Goal: Communication & Community: Ask a question

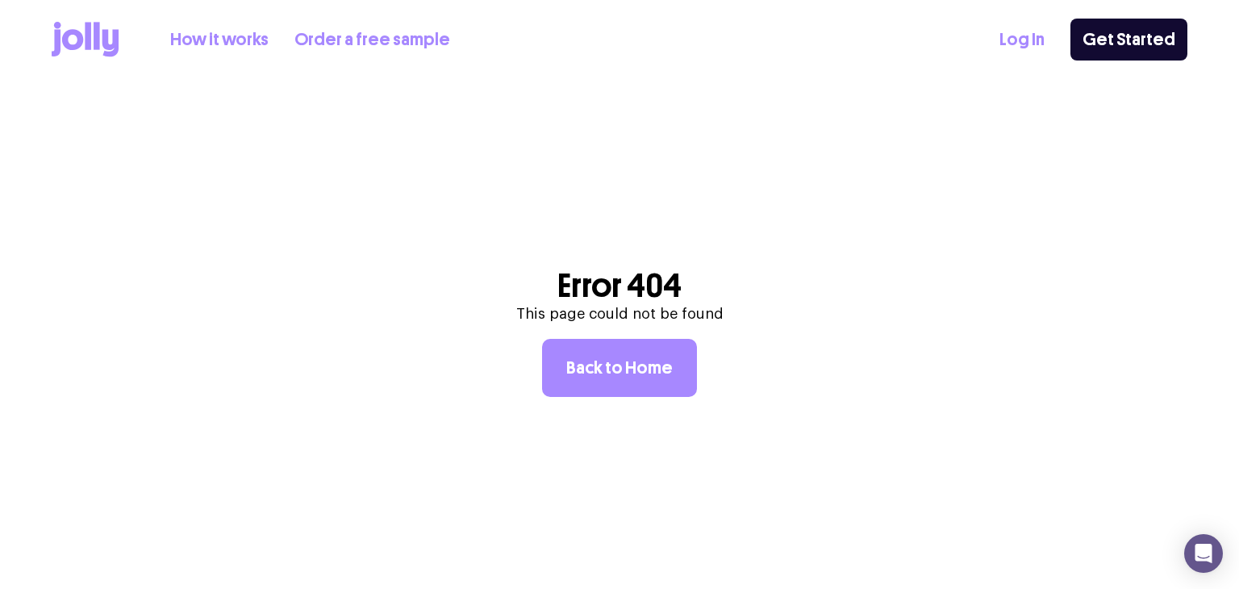
click at [1008, 41] on div "How it works Order a free sample Log In Get Started" at bounding box center [619, 39] width 1135 height 79
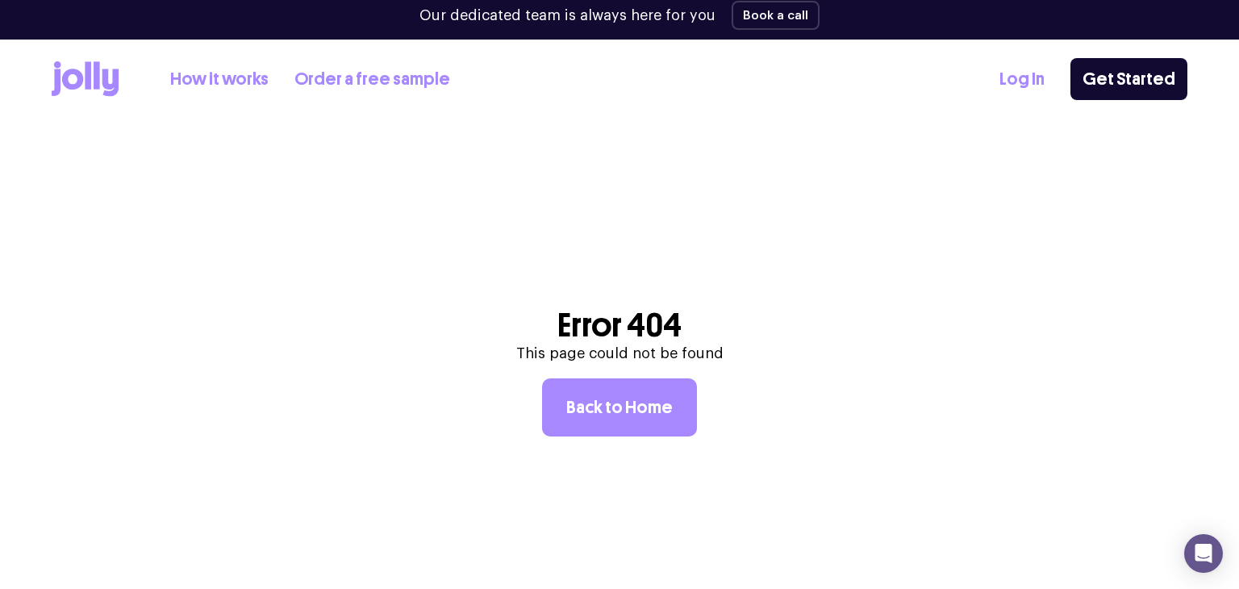
click at [1014, 41] on div "How it works Order a free sample Log In Get Started" at bounding box center [619, 79] width 1135 height 79
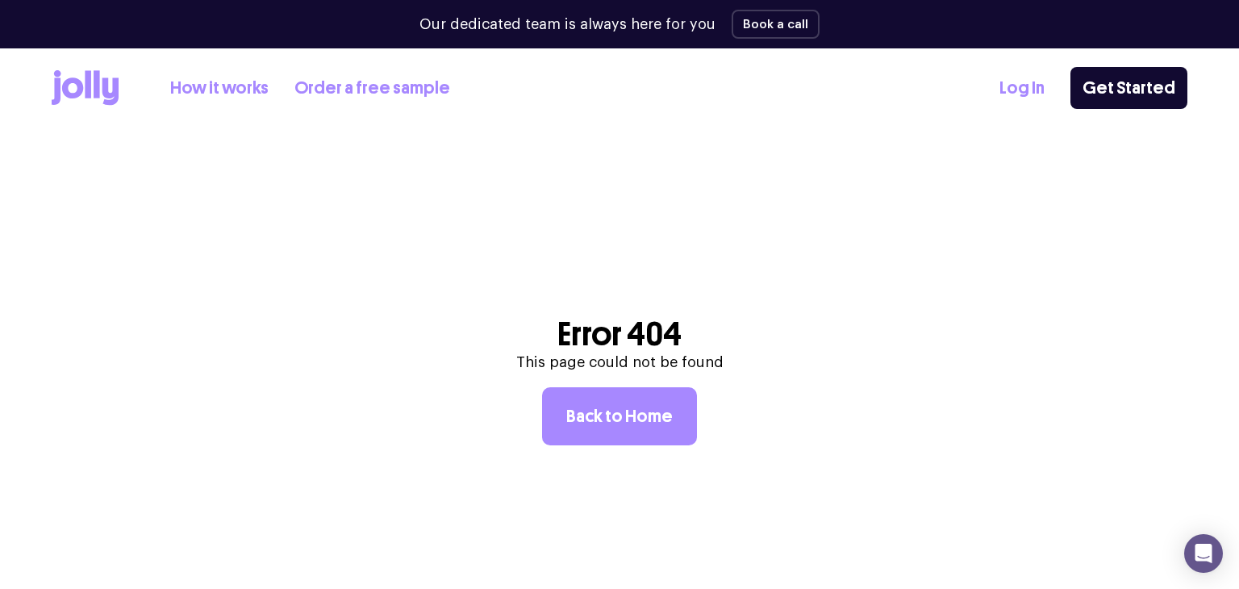
click at [1009, 88] on link "Log In" at bounding box center [1021, 88] width 45 height 27
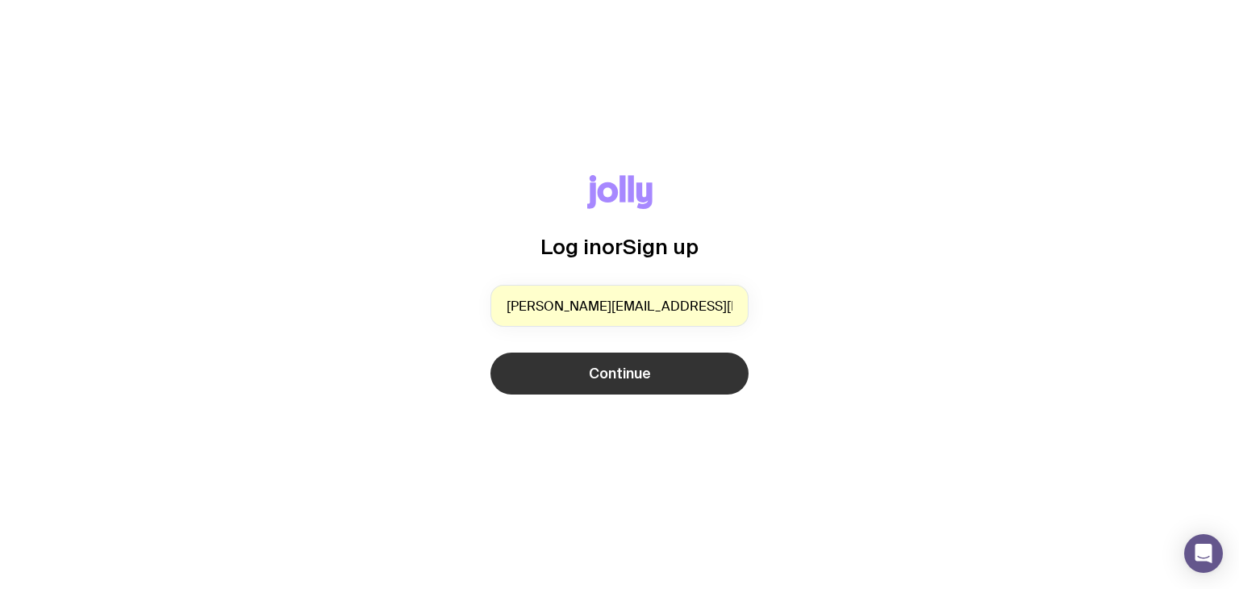
click at [594, 372] on span "Continue" at bounding box center [620, 373] width 62 height 19
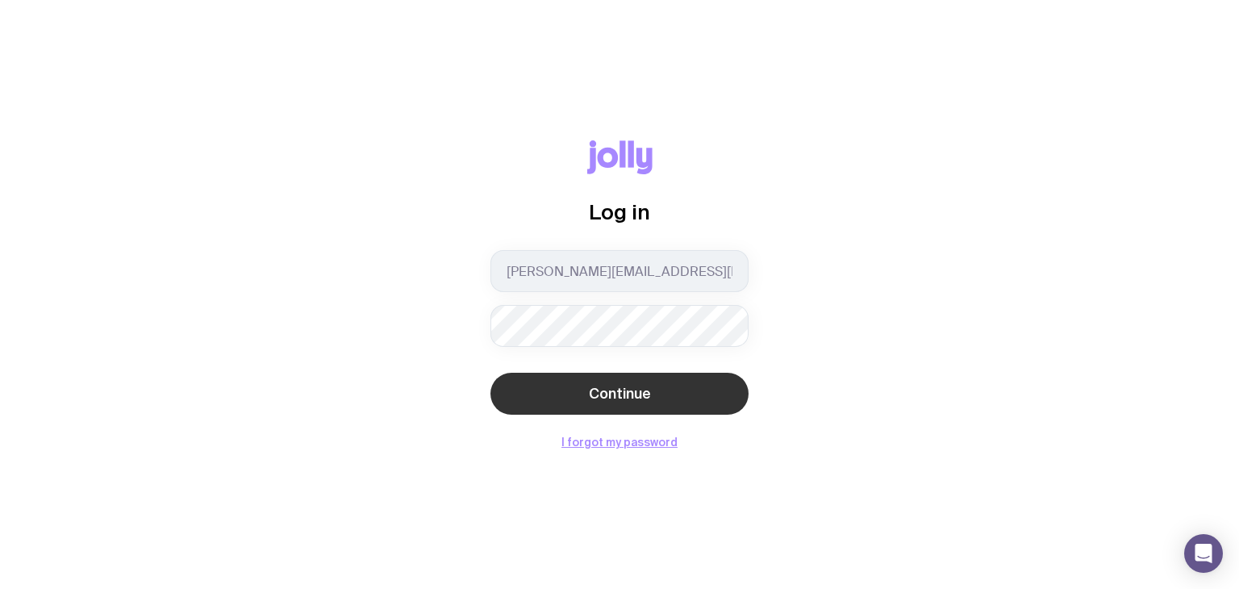
click at [615, 390] on span "Continue" at bounding box center [620, 393] width 62 height 19
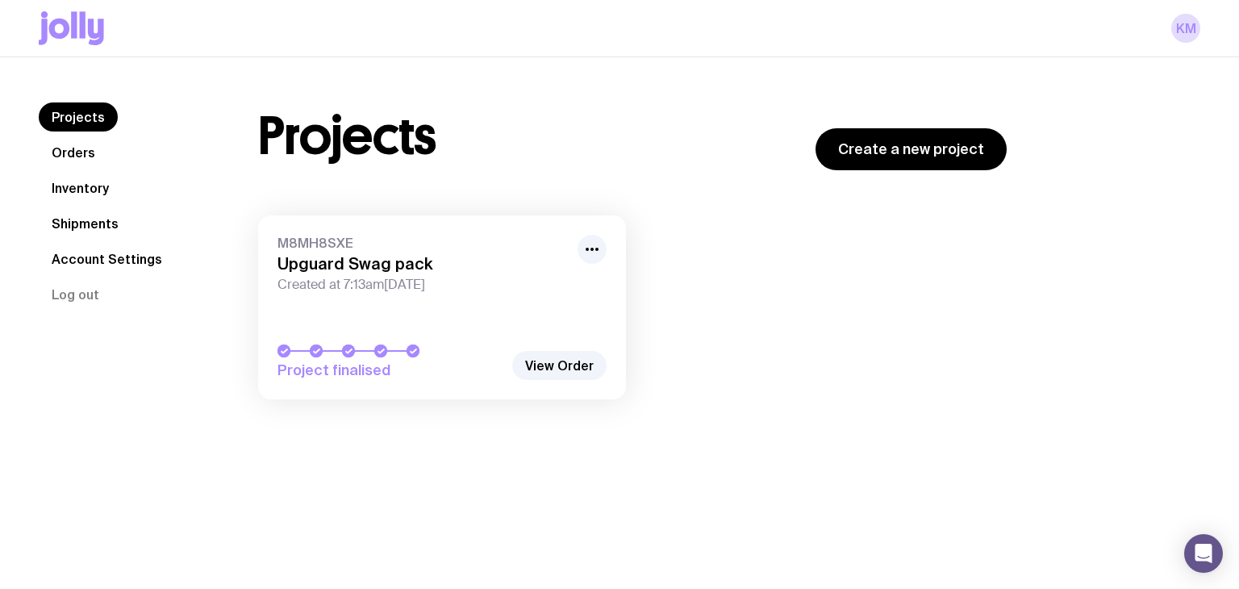
click at [110, 190] on link "Inventory" at bounding box center [80, 187] width 83 height 29
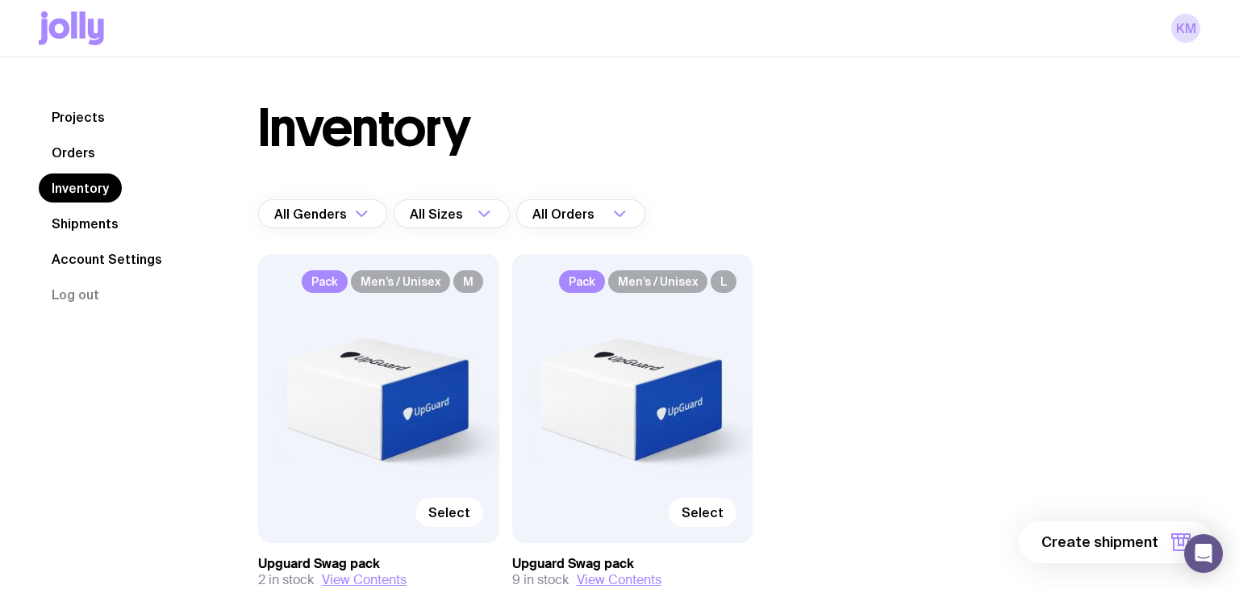
click at [94, 225] on link "Shipments" at bounding box center [85, 223] width 93 height 29
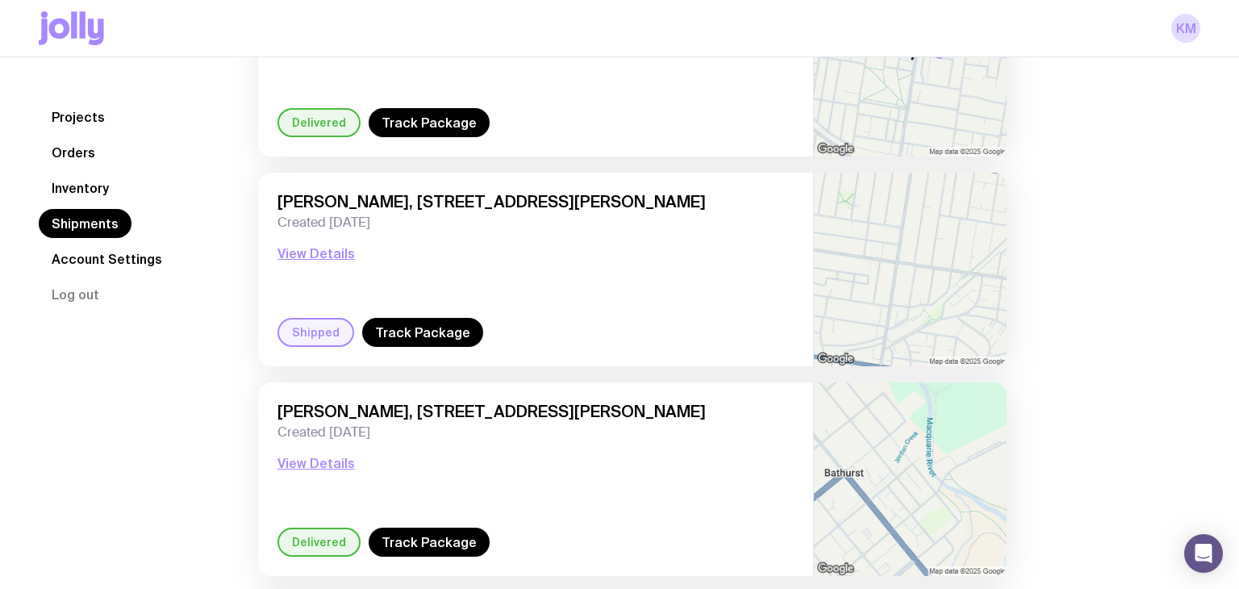
scroll to position [869, 0]
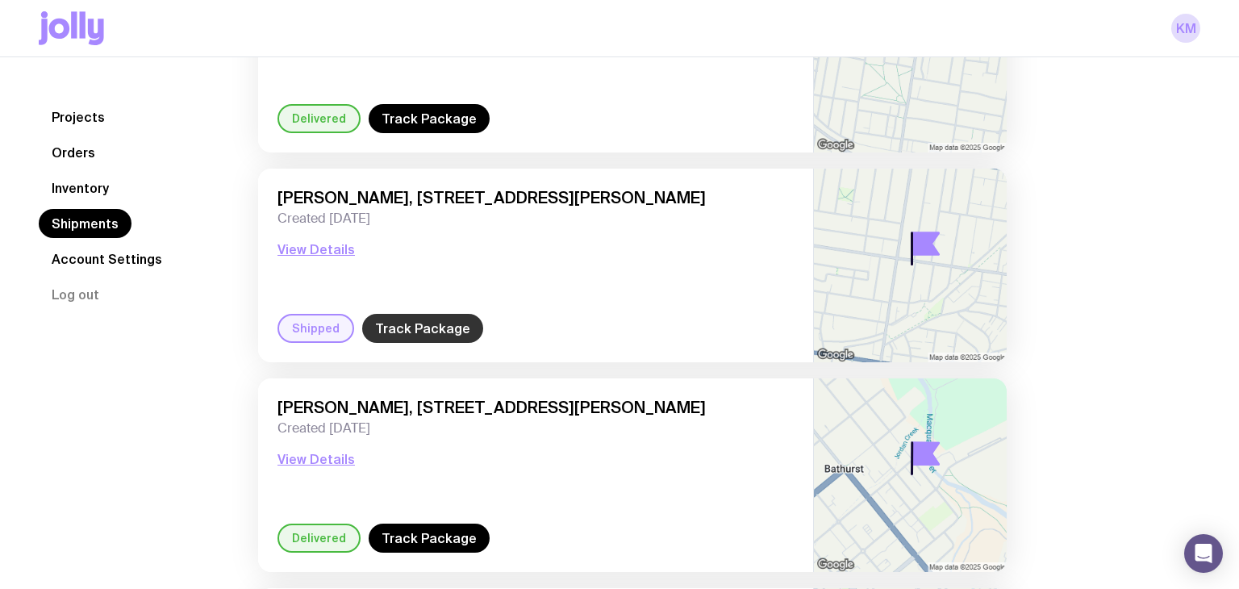
click at [391, 327] on link "Track Package" at bounding box center [422, 328] width 121 height 29
click at [1186, 552] on div "Open Intercom Messenger" at bounding box center [1203, 553] width 43 height 43
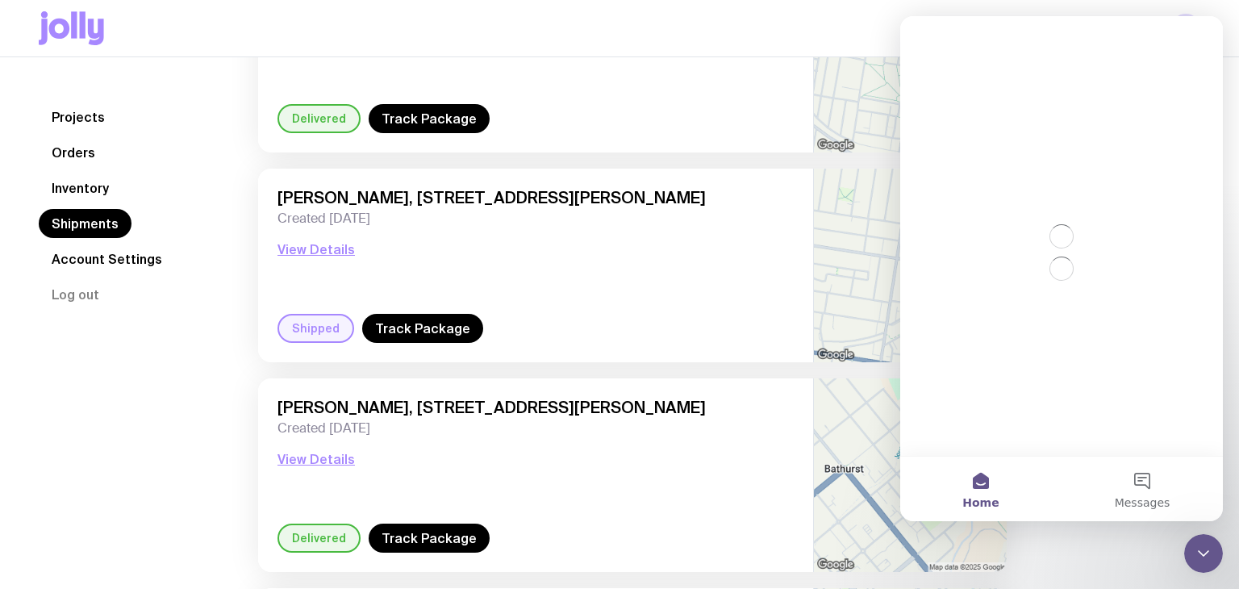
scroll to position [0, 0]
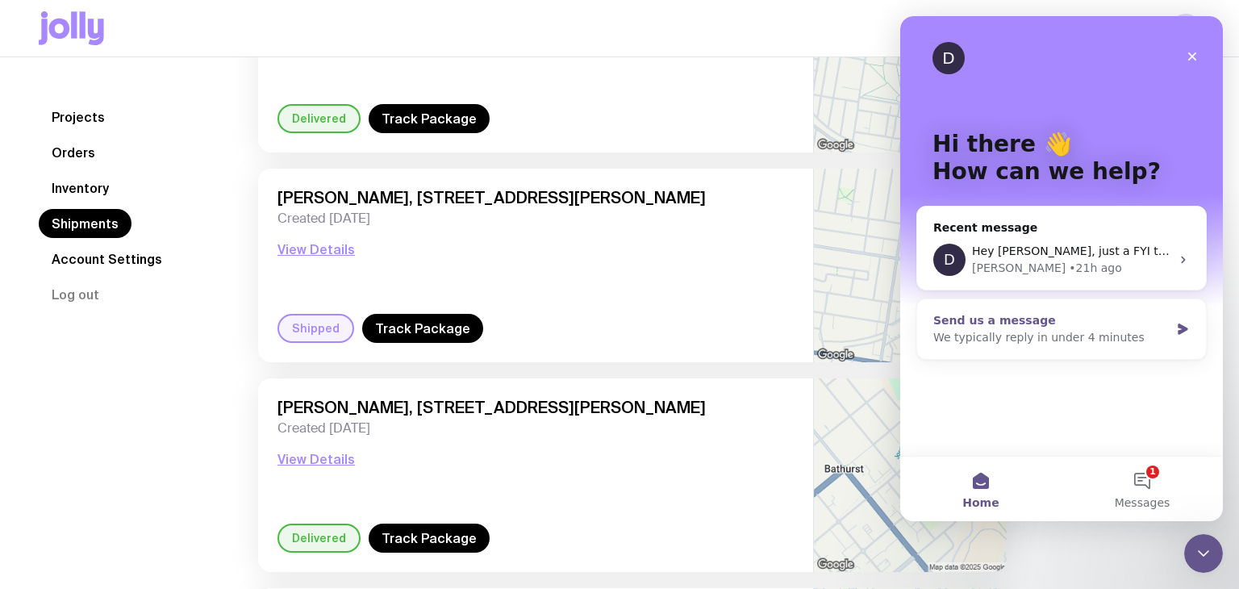
click at [1076, 325] on div "Send us a message" at bounding box center [1051, 320] width 236 height 17
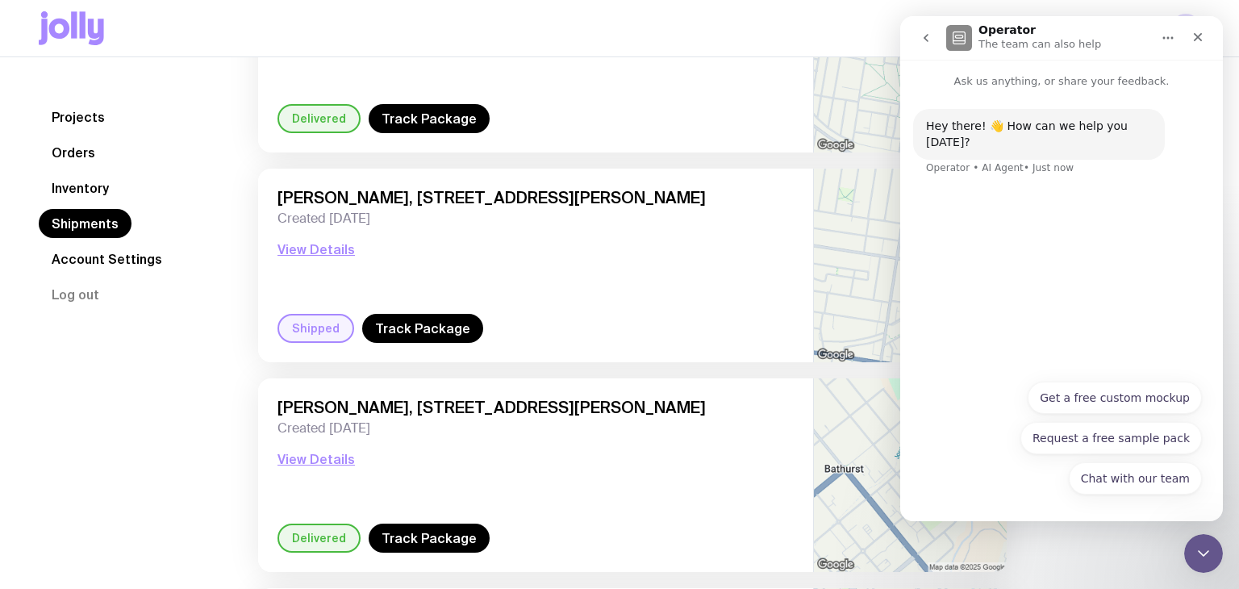
click at [1108, 477] on button "Chat with our team" at bounding box center [1135, 478] width 133 height 32
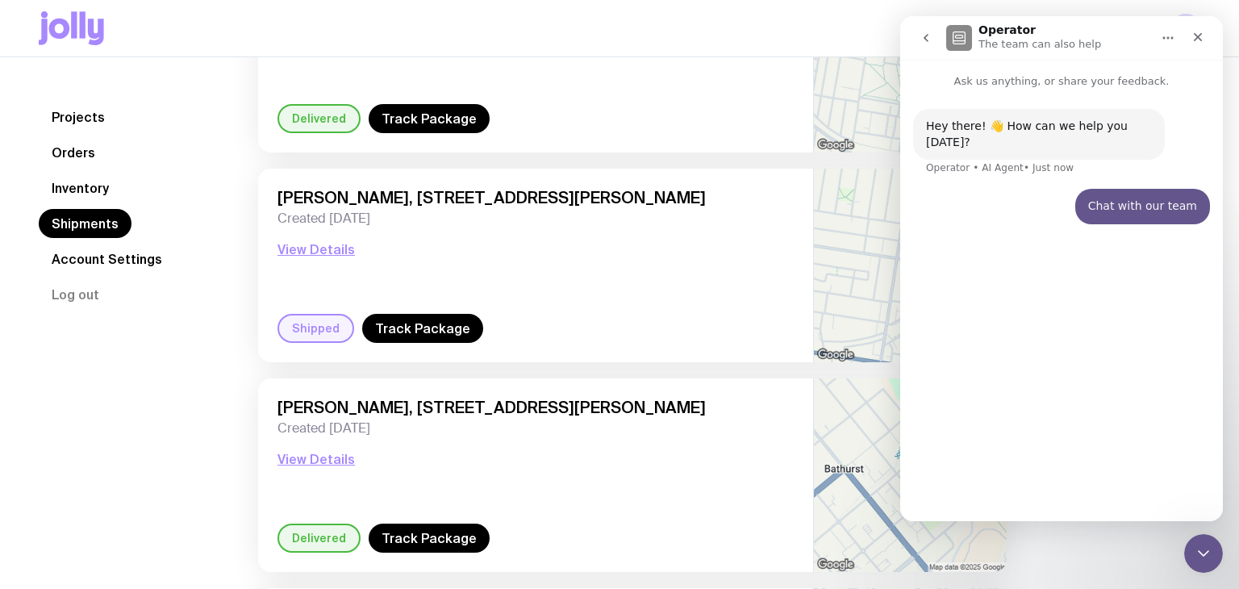
click at [299, 192] on span "[PERSON_NAME], [STREET_ADDRESS][PERSON_NAME]" at bounding box center [535, 197] width 516 height 19
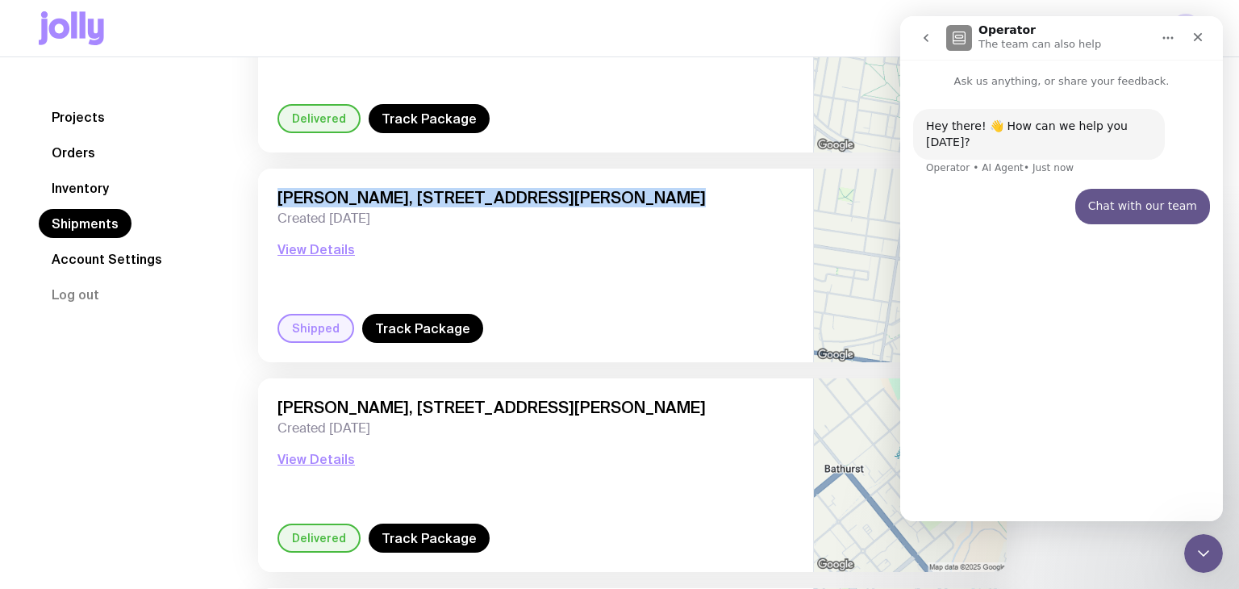
click at [299, 192] on span "[PERSON_NAME], [STREET_ADDRESS][PERSON_NAME]" at bounding box center [535, 197] width 516 height 19
click at [294, 205] on span "[PERSON_NAME], [STREET_ADDRESS][PERSON_NAME]" at bounding box center [535, 197] width 516 height 19
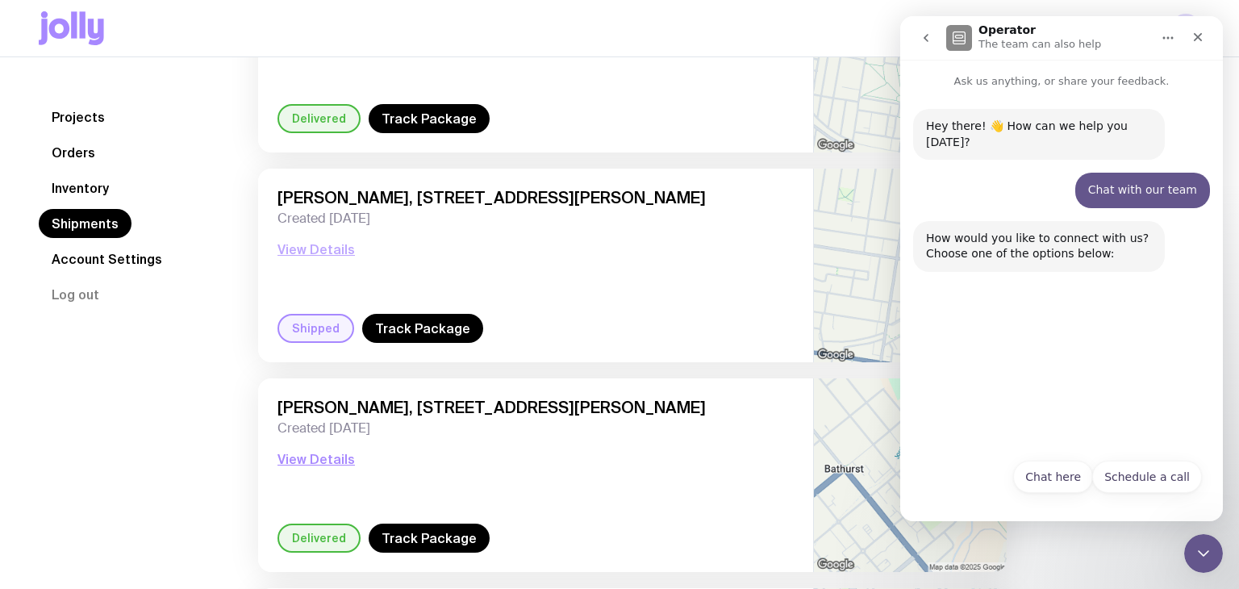
click at [310, 250] on button "View Details" at bounding box center [315, 249] width 77 height 19
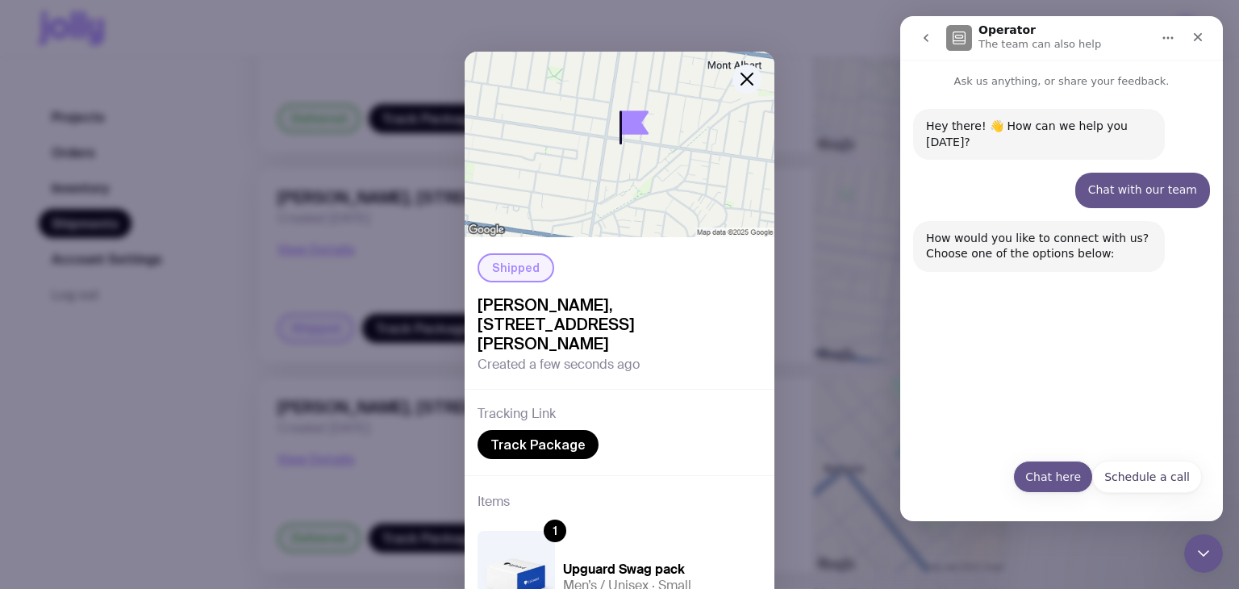
click at [1064, 485] on button "Chat here" at bounding box center [1053, 476] width 80 height 32
click at [608, 330] on span "[PERSON_NAME], [STREET_ADDRESS][PERSON_NAME]" at bounding box center [619, 324] width 284 height 58
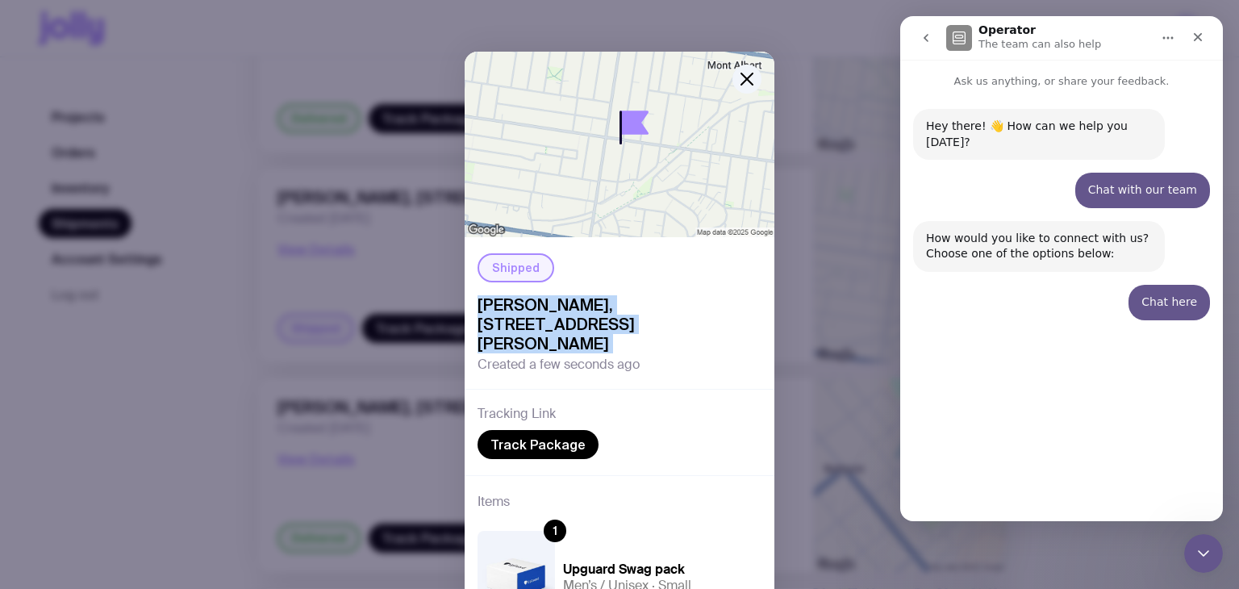
click at [608, 329] on span "[PERSON_NAME], [STREET_ADDRESS][PERSON_NAME]" at bounding box center [619, 324] width 284 height 58
copy span "[PERSON_NAME], [STREET_ADDRESS][PERSON_NAME]"
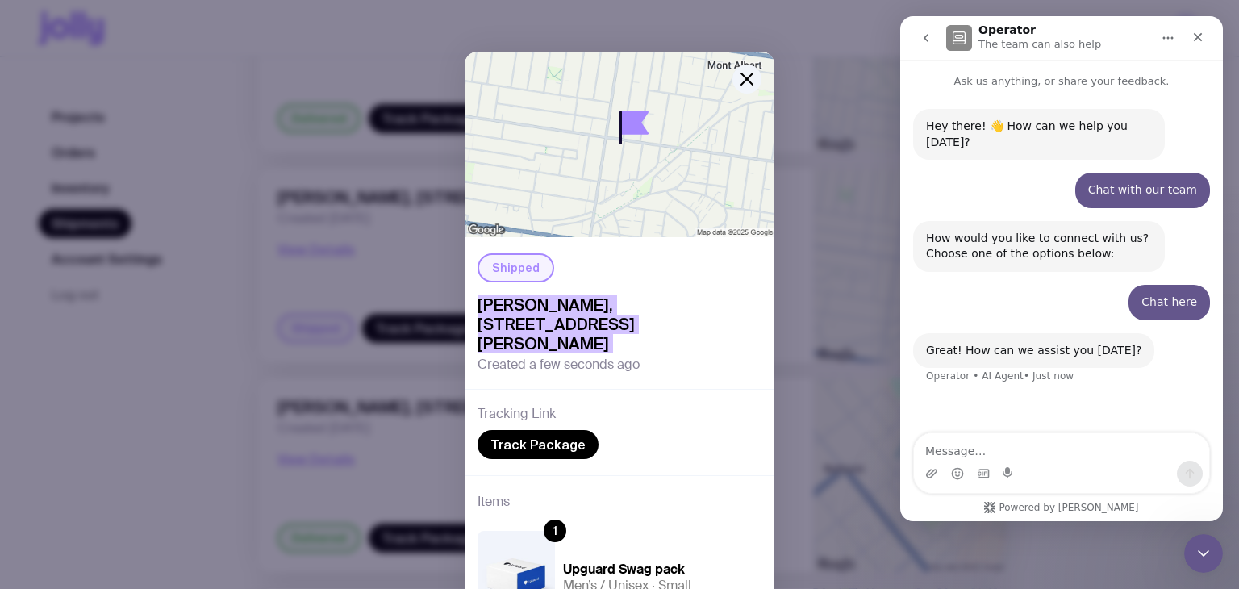
click at [1009, 457] on textarea "Message…" at bounding box center [1061, 446] width 295 height 27
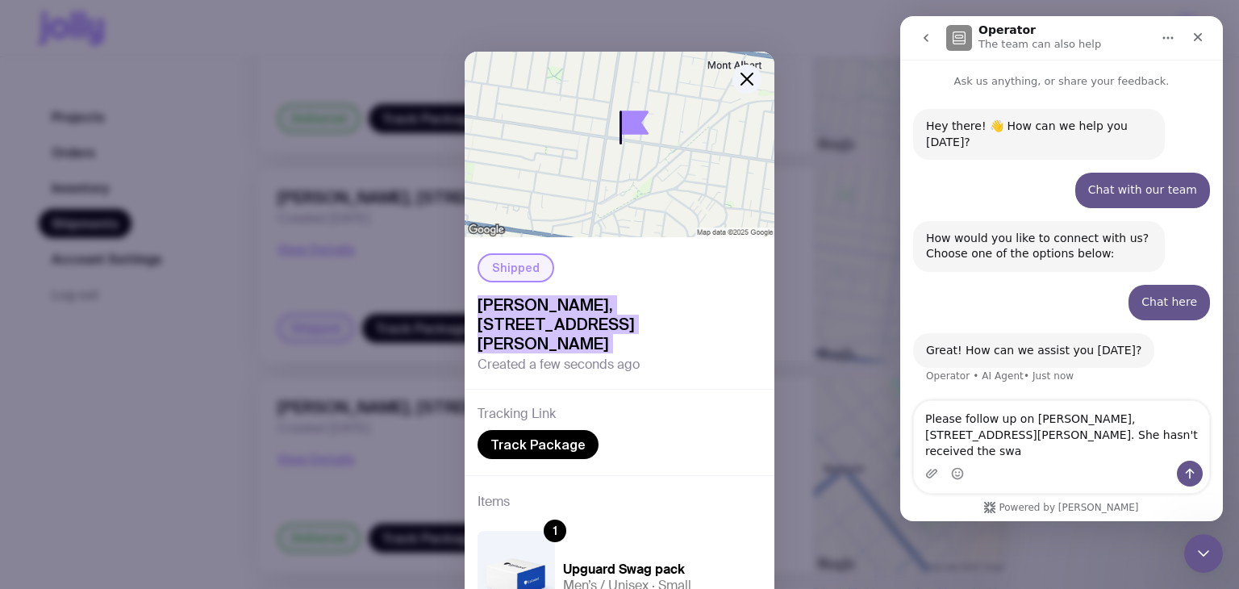
type textarea "Please follow up on [PERSON_NAME], [STREET_ADDRESS][PERSON_NAME]. She hasn't re…"
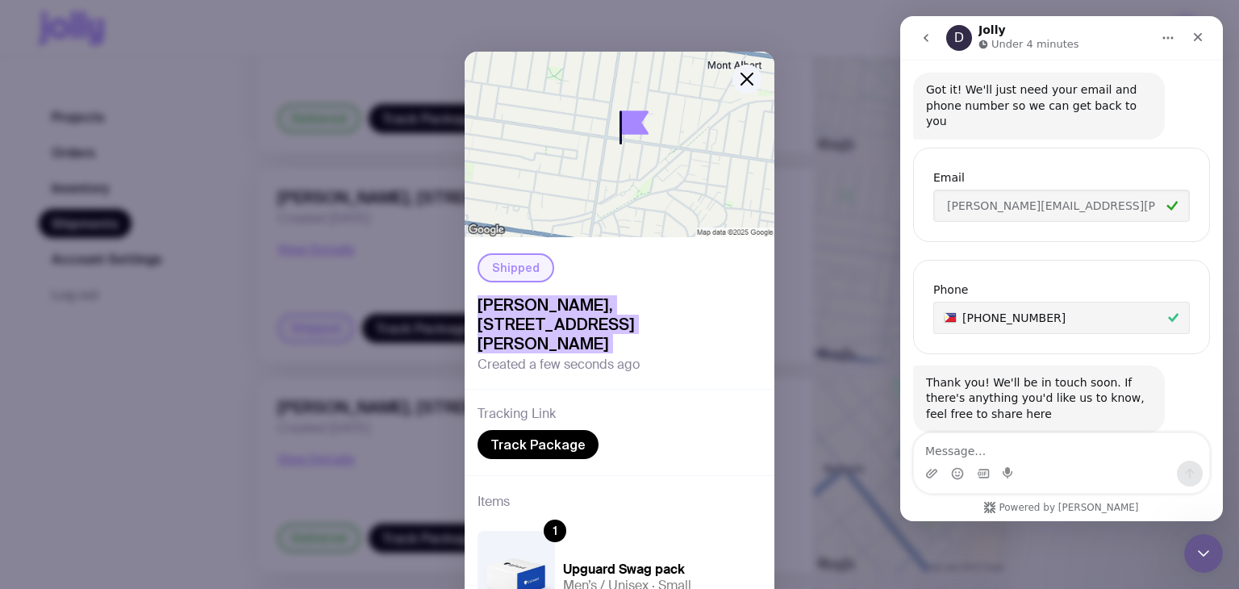
scroll to position [433, 0]
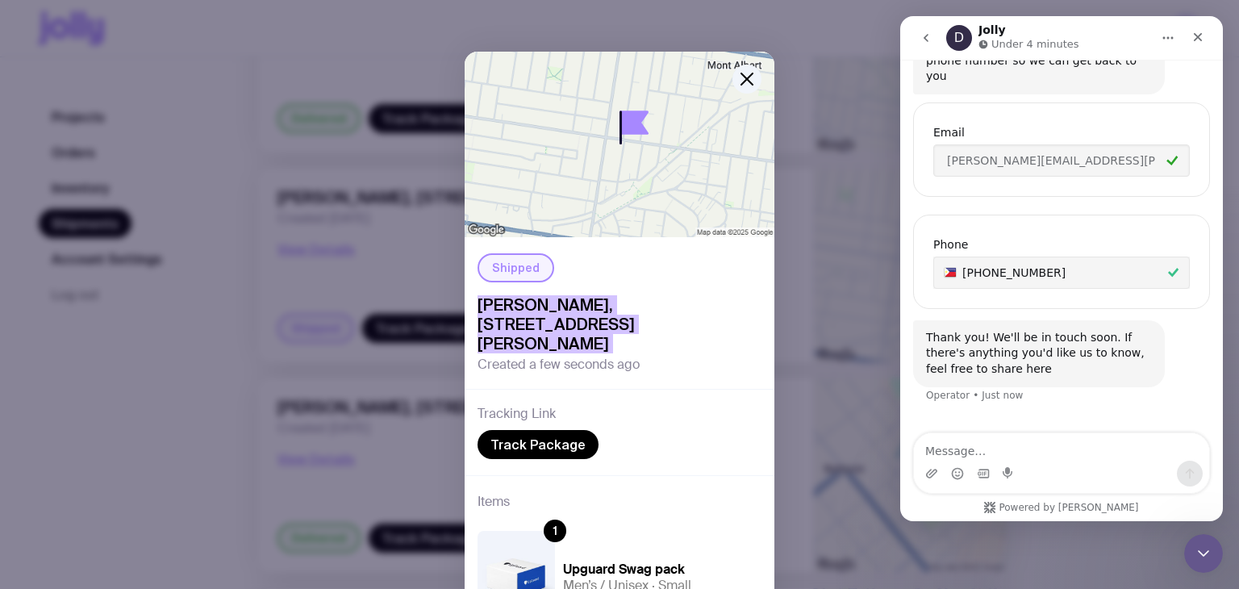
click at [1134, 436] on div "D Waiting for a teammate" at bounding box center [1061, 442] width 290 height 13
